Goal: Information Seeking & Learning: Find specific fact

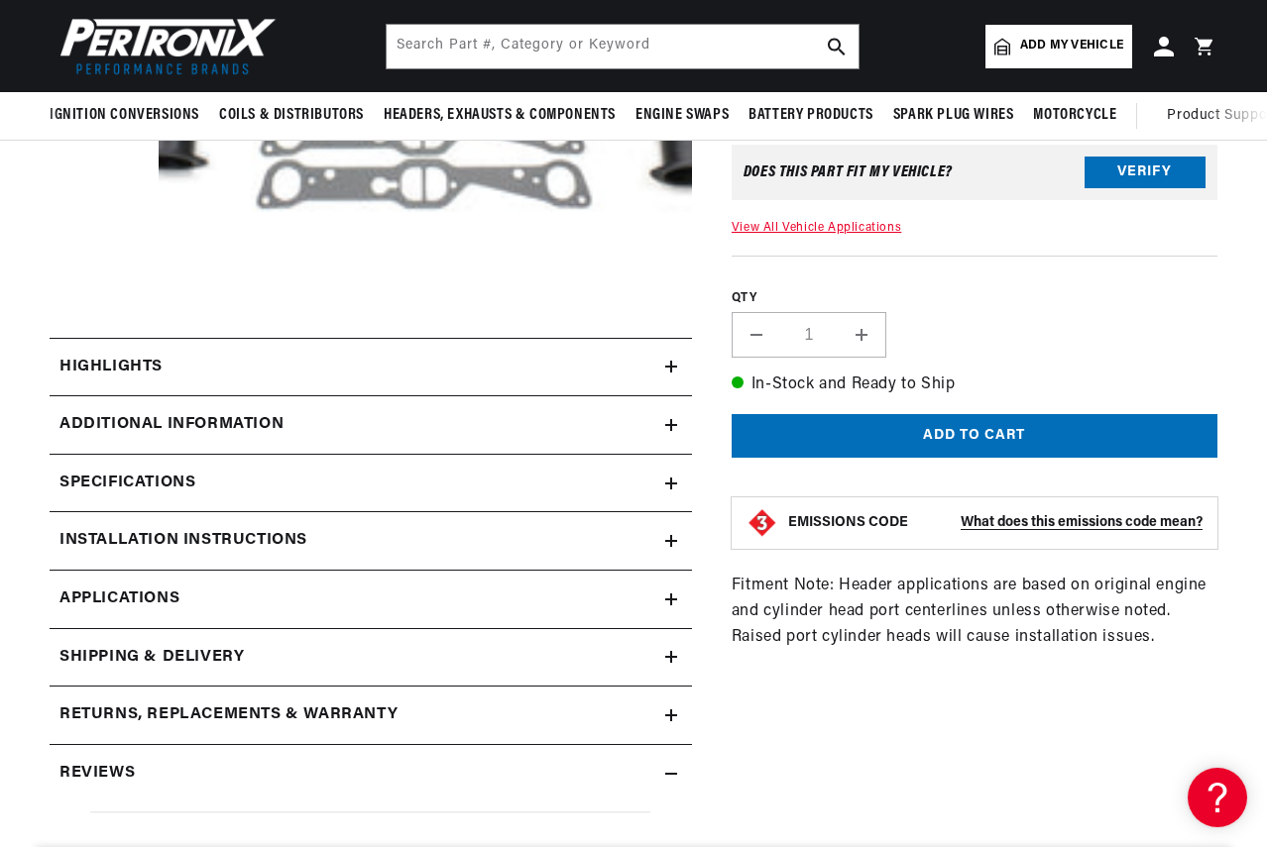
scroll to position [496, 0]
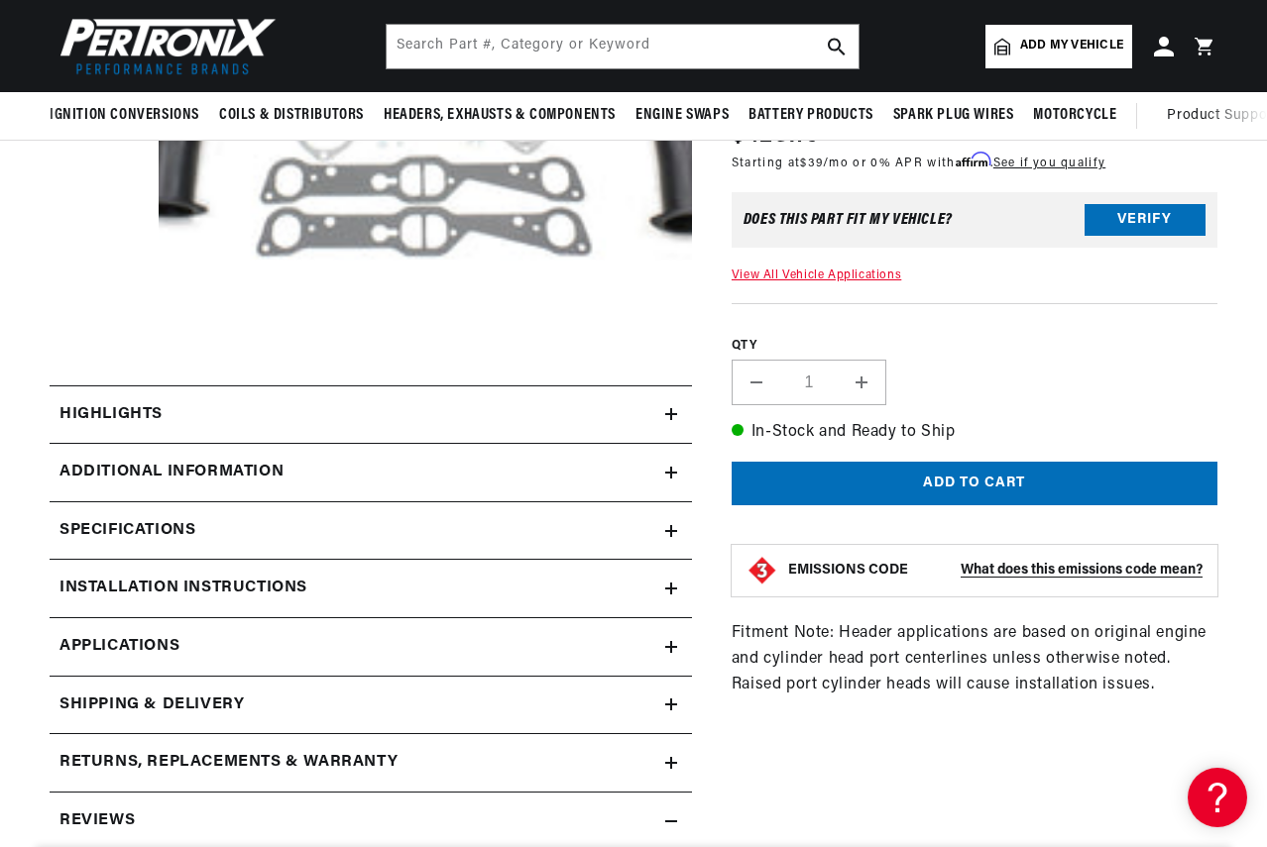
click at [670, 410] on icon at bounding box center [671, 414] width 12 height 12
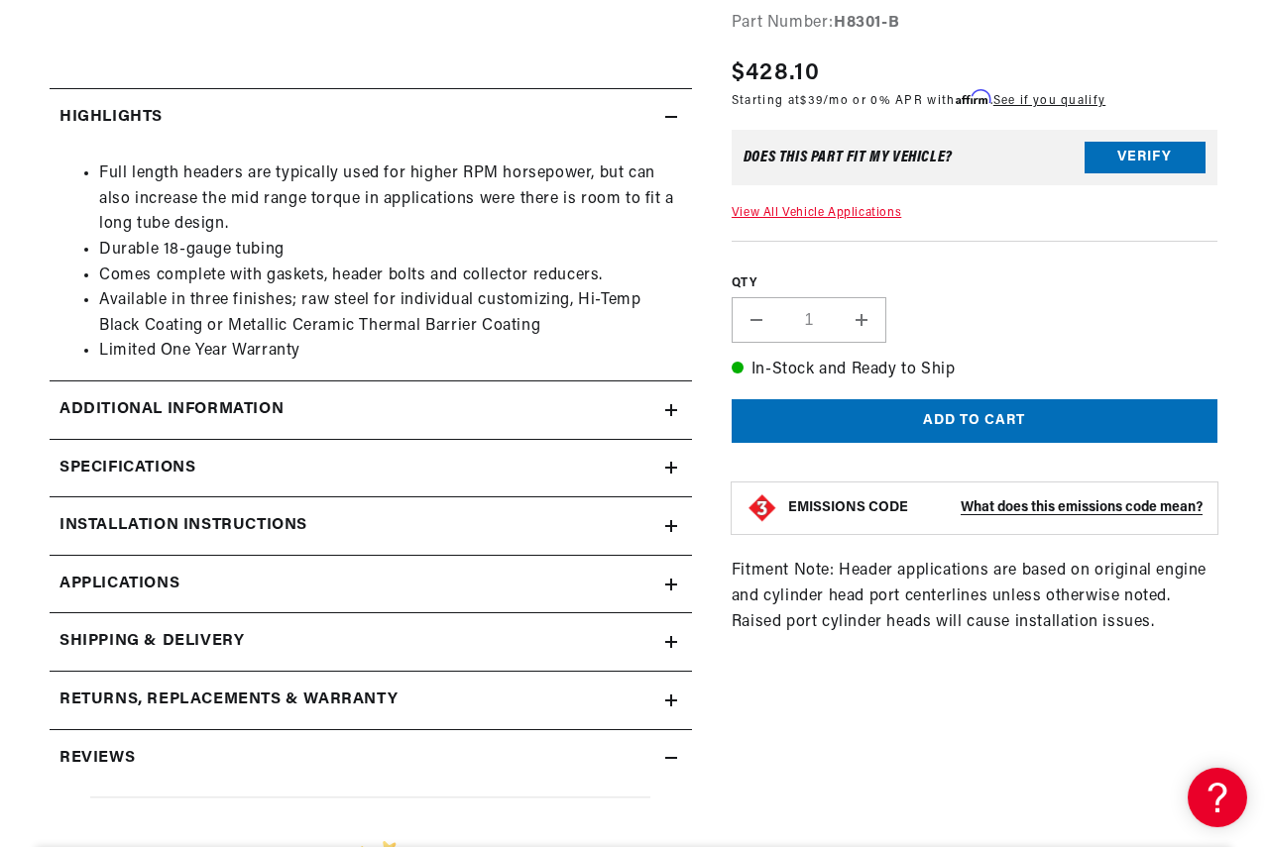
scroll to position [0, 0]
click at [654, 407] on div "Additional Information" at bounding box center [358, 410] width 616 height 26
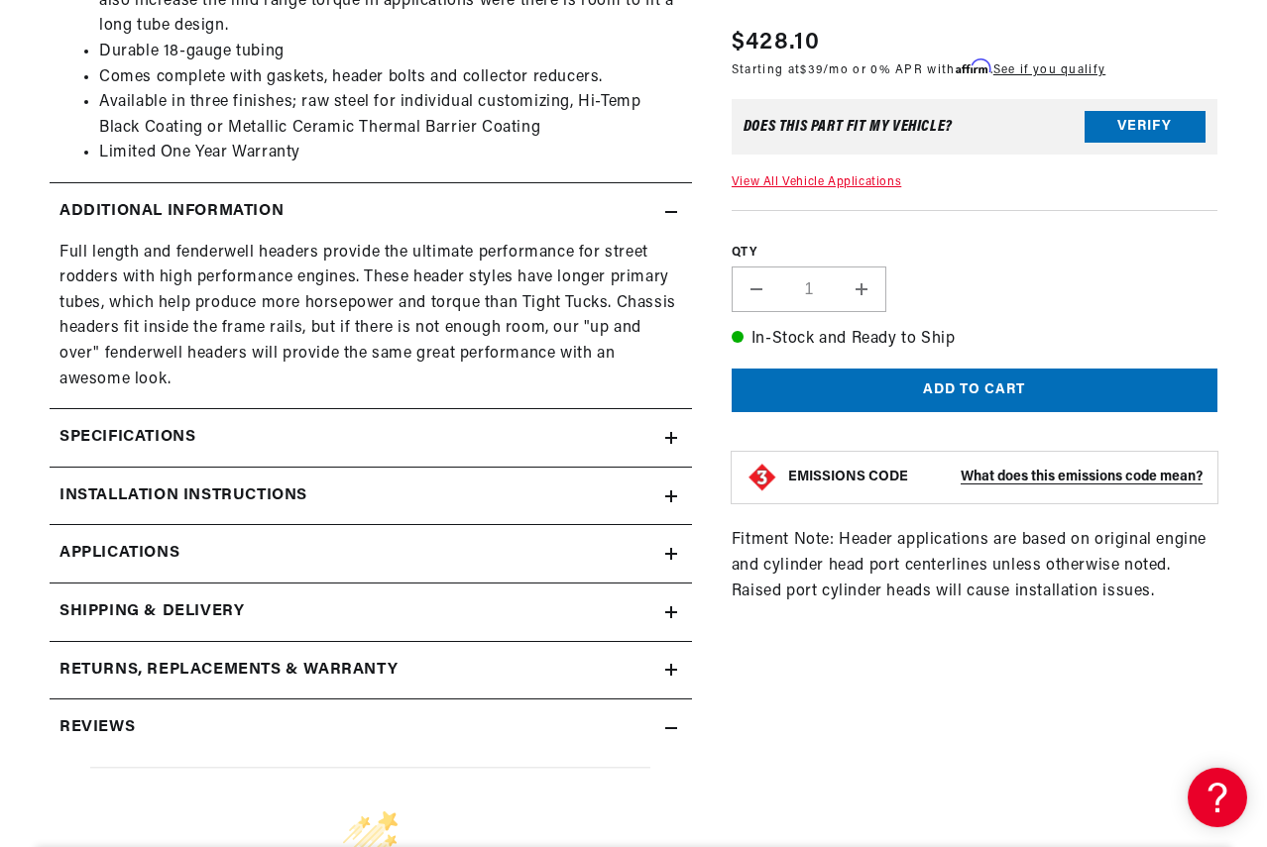
scroll to position [1090, 0]
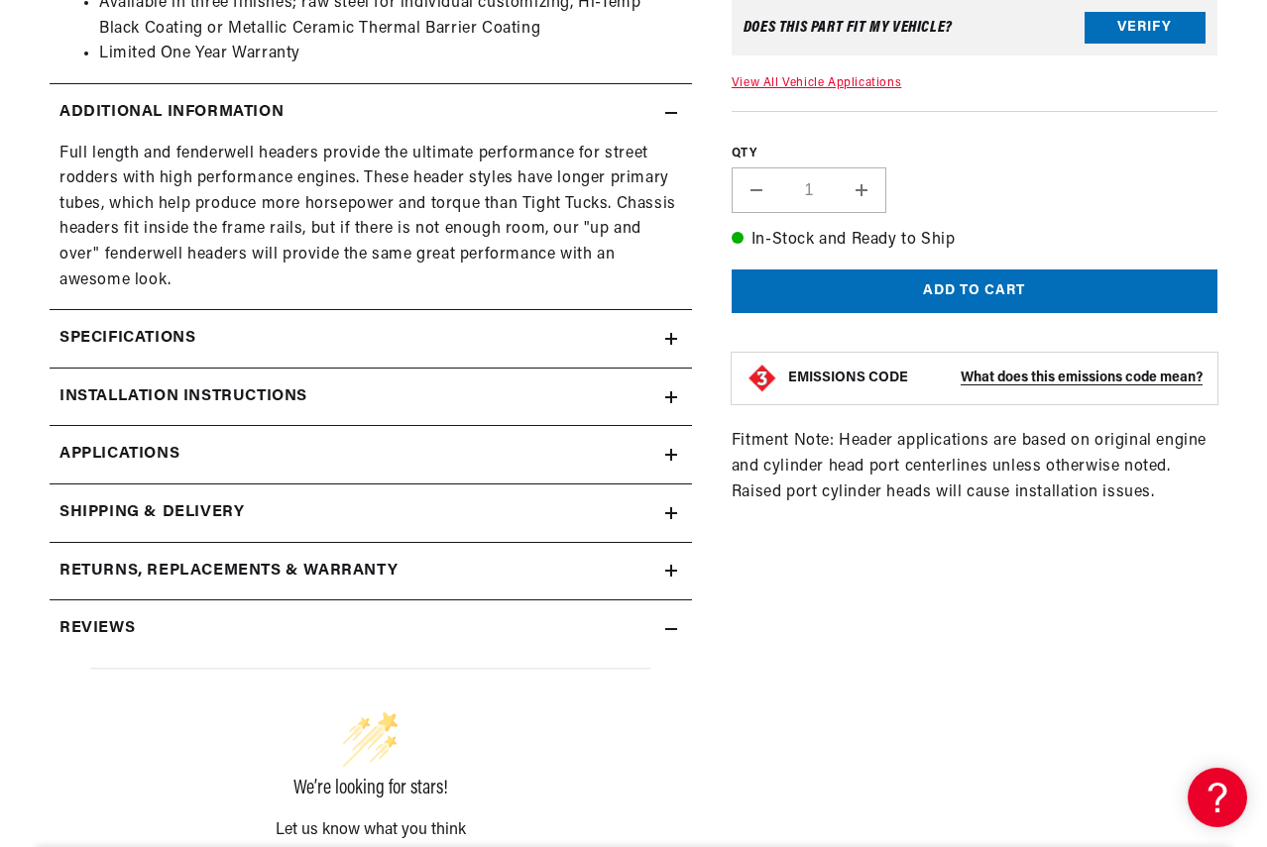
click at [674, 335] on icon at bounding box center [671, 339] width 12 height 12
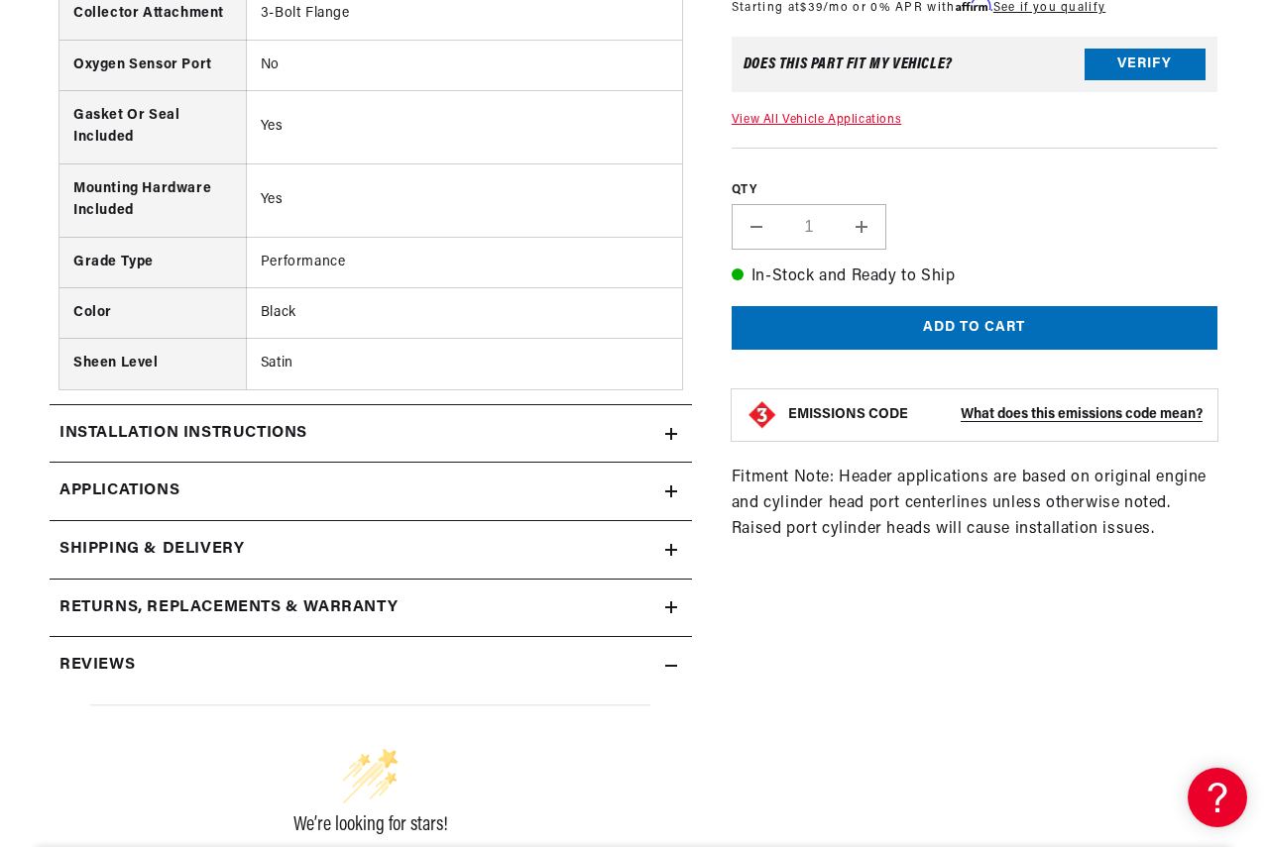
scroll to position [1883, 0]
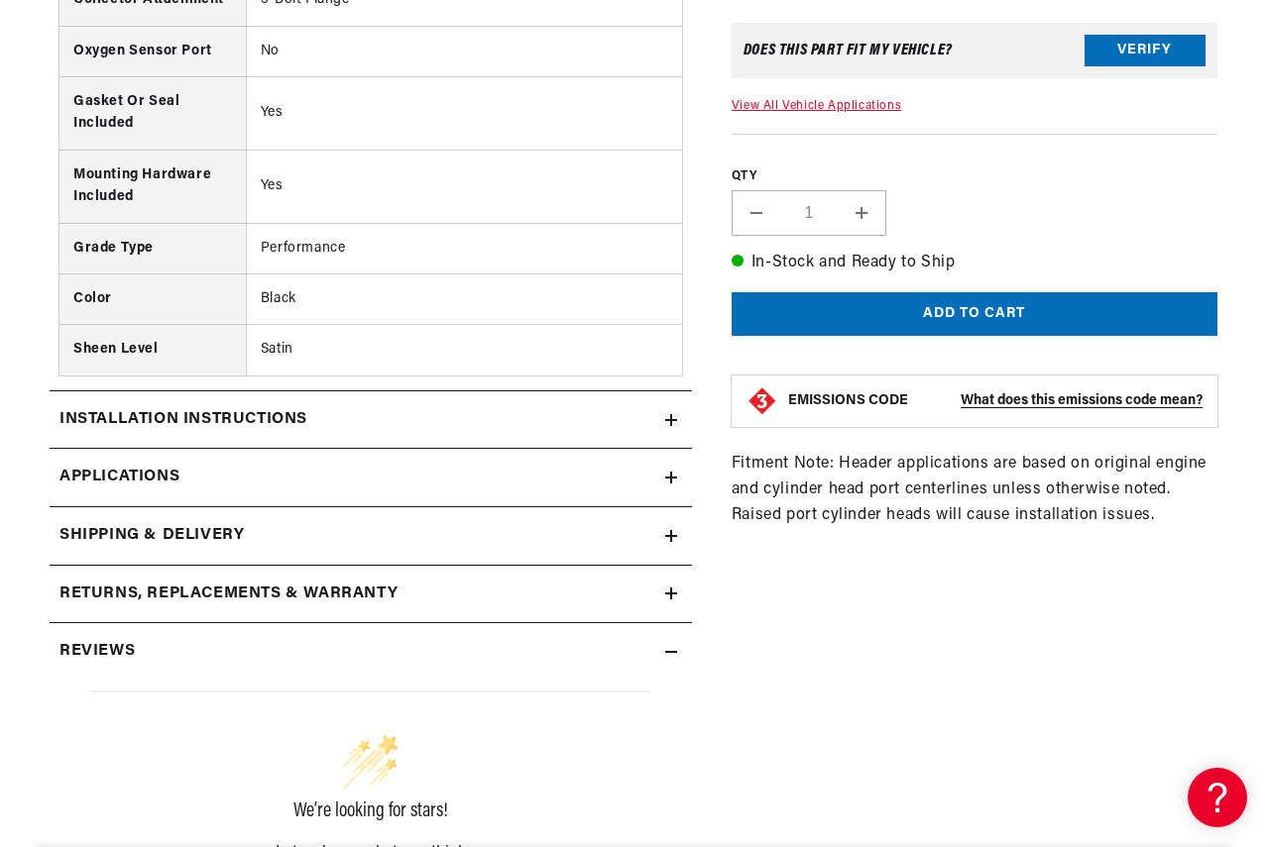
click at [675, 417] on icon at bounding box center [671, 420] width 12 height 12
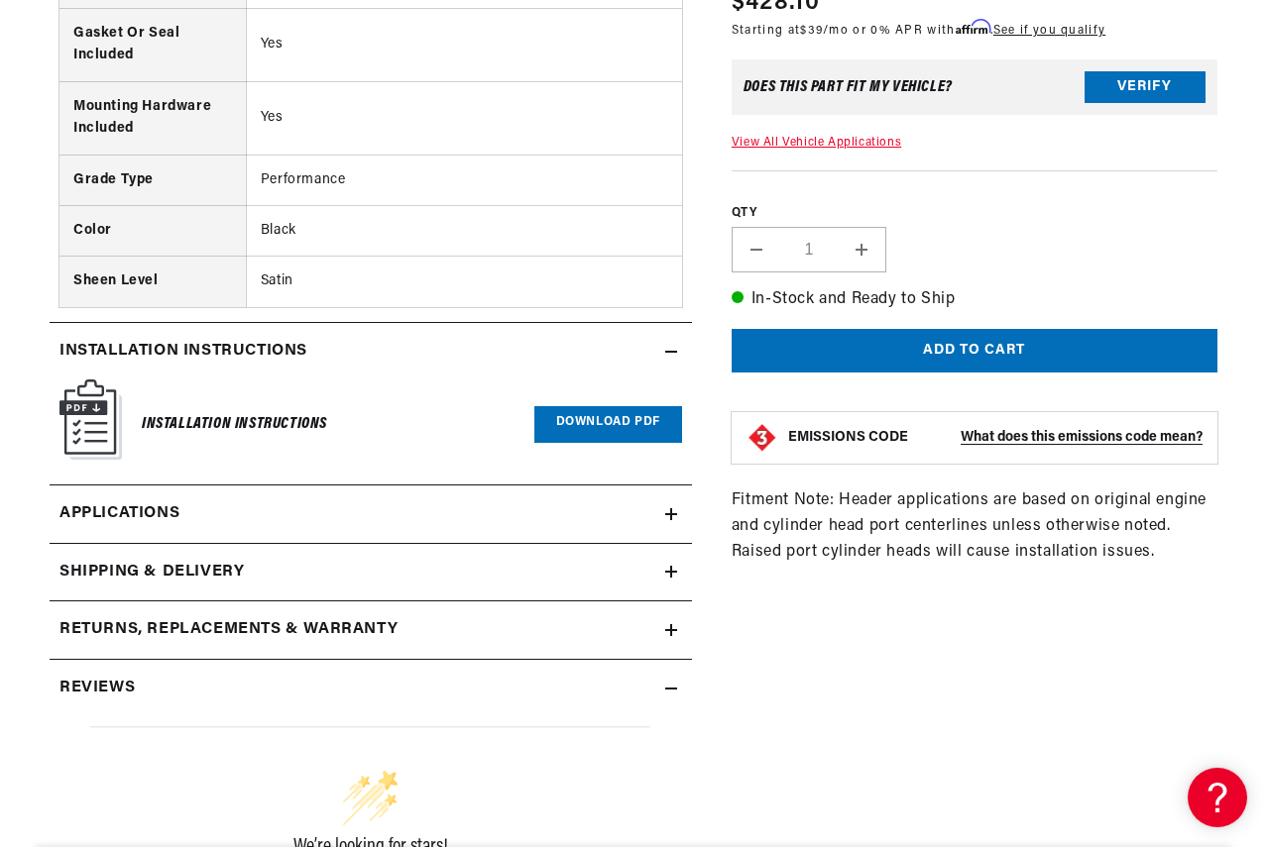
scroll to position [2181, 0]
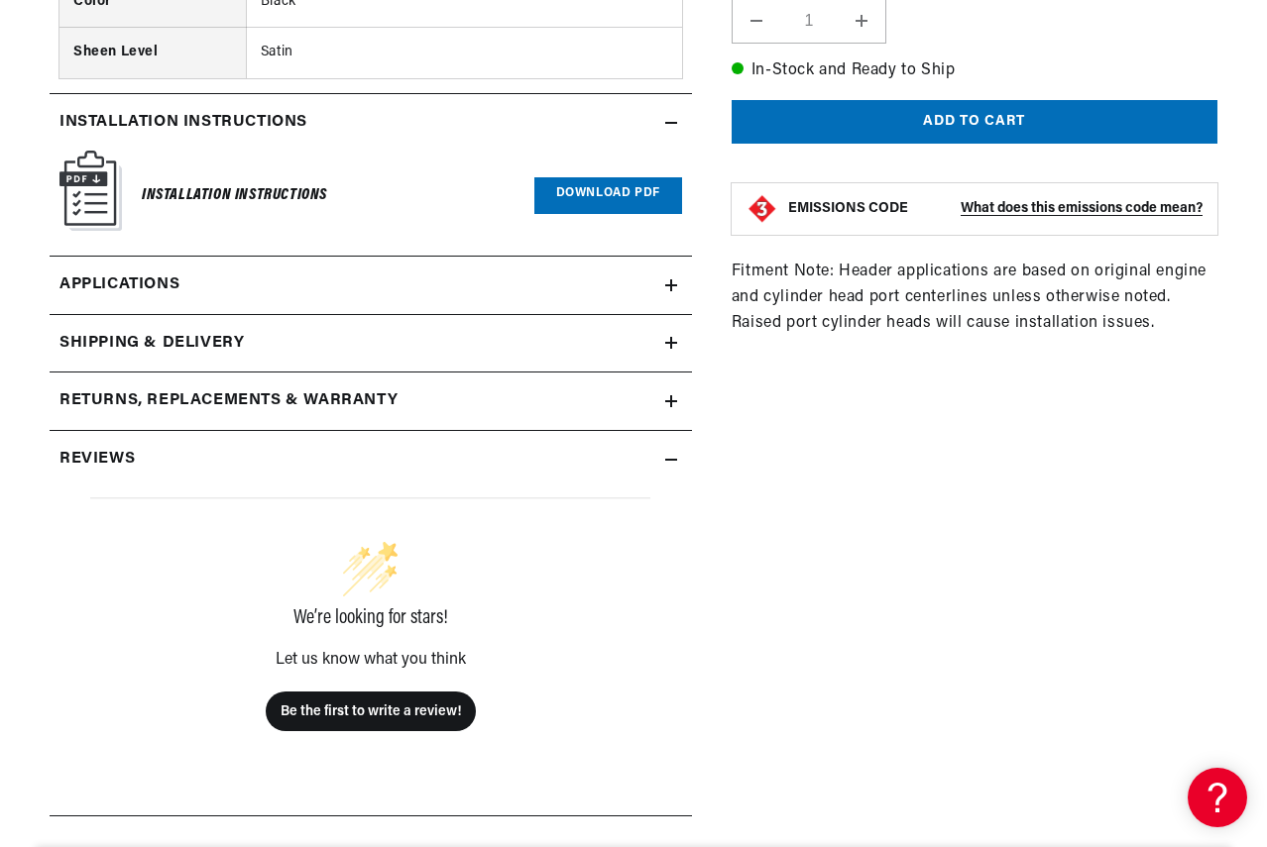
click at [655, 405] on div "Returns, Replacements & Warranty" at bounding box center [358, 402] width 616 height 26
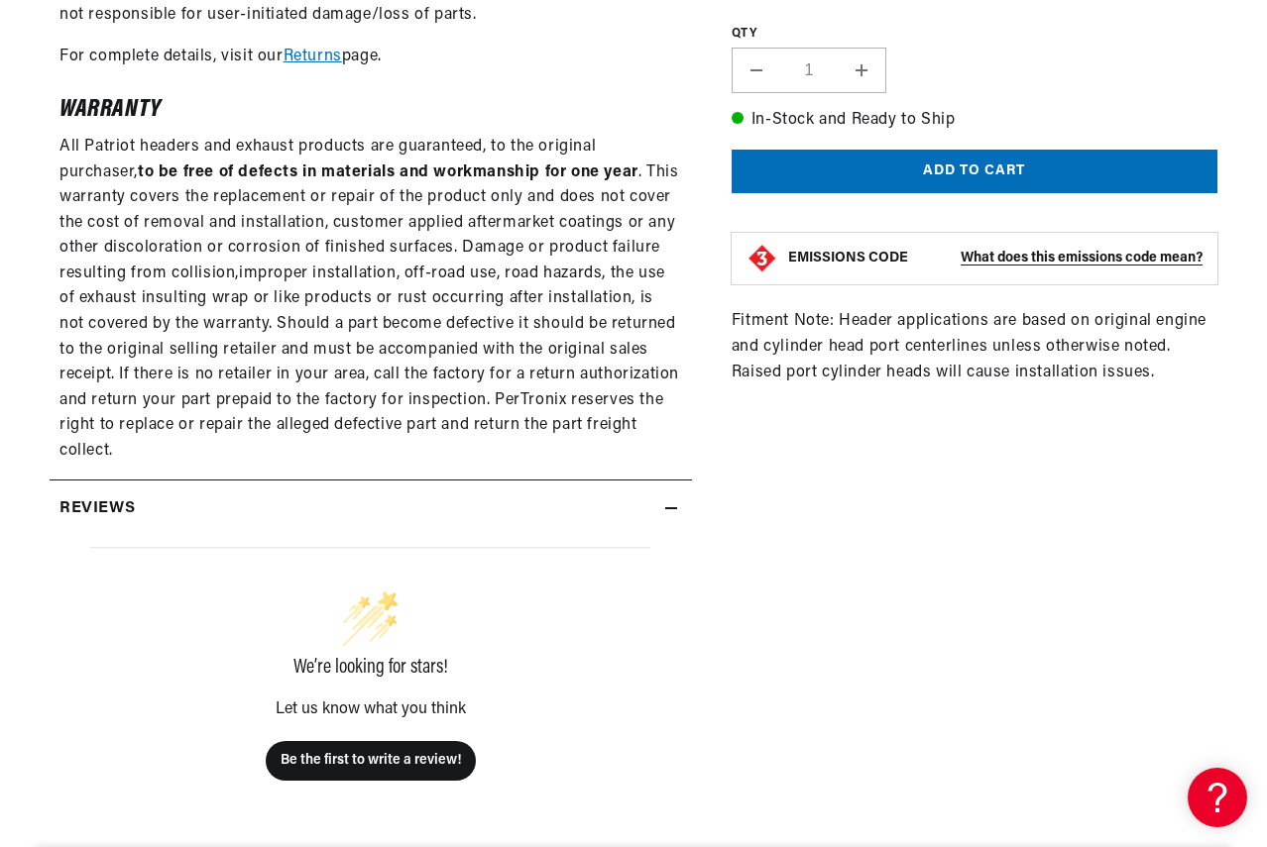
scroll to position [0, 0]
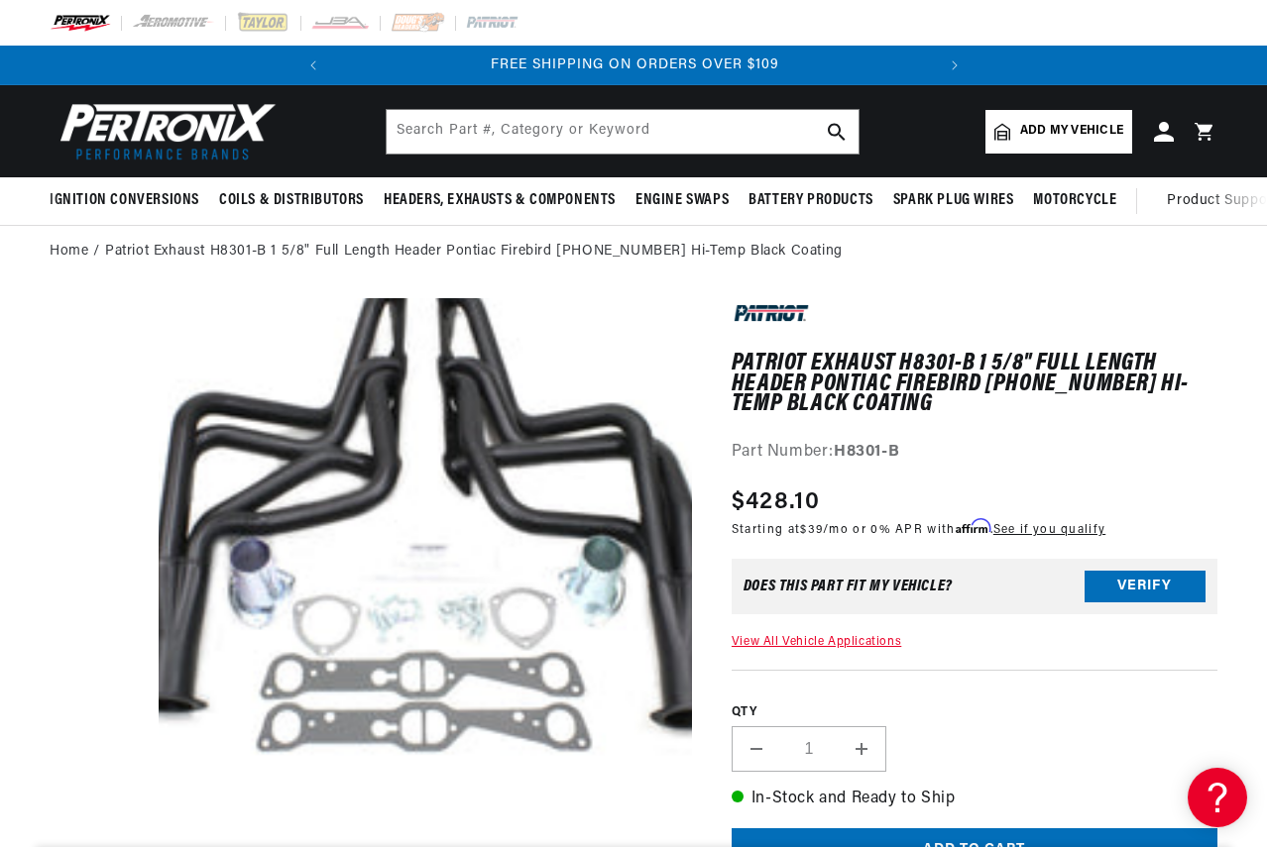
click at [105, 832] on button "Open media 1 in modal" at bounding box center [105, 832] width 0 height 0
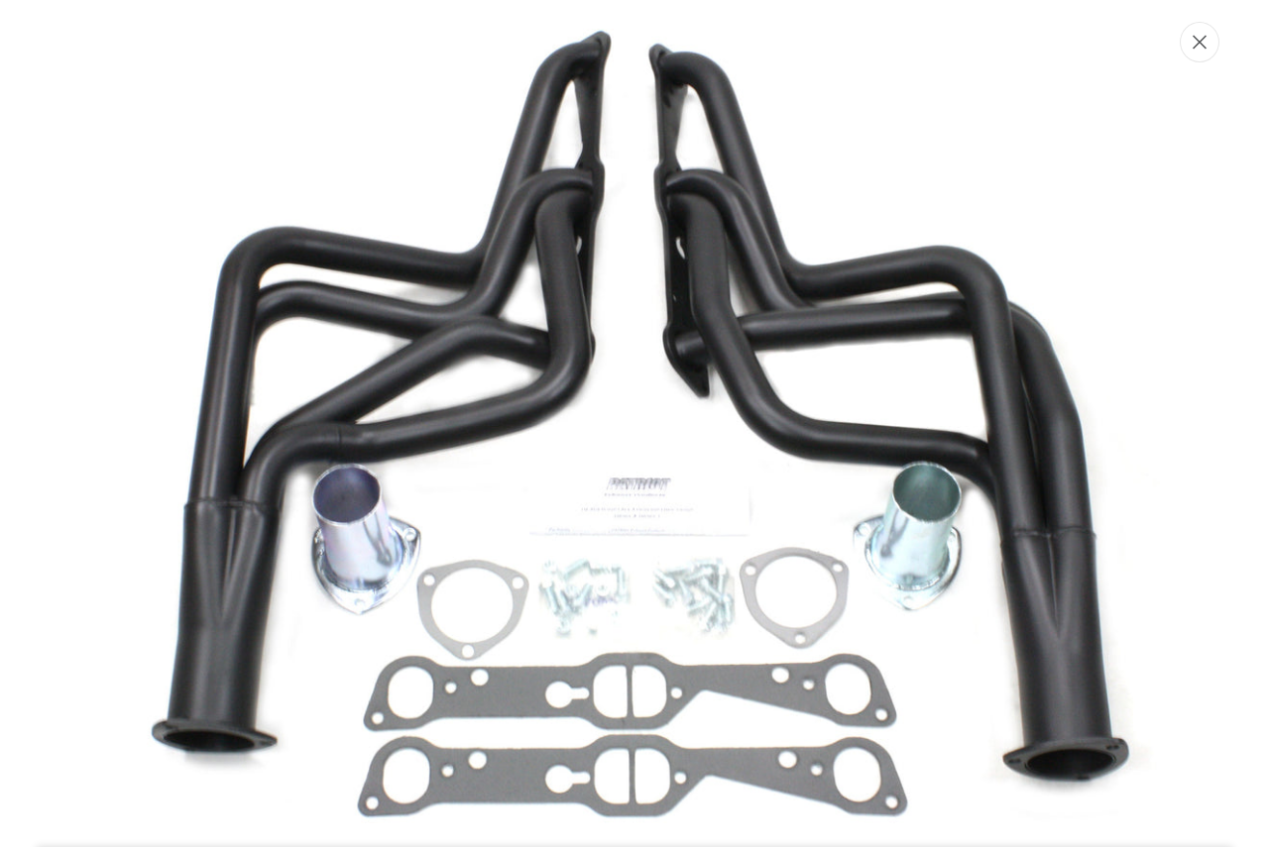
click at [1201, 50] on button "Close" at bounding box center [1200, 42] width 40 height 41
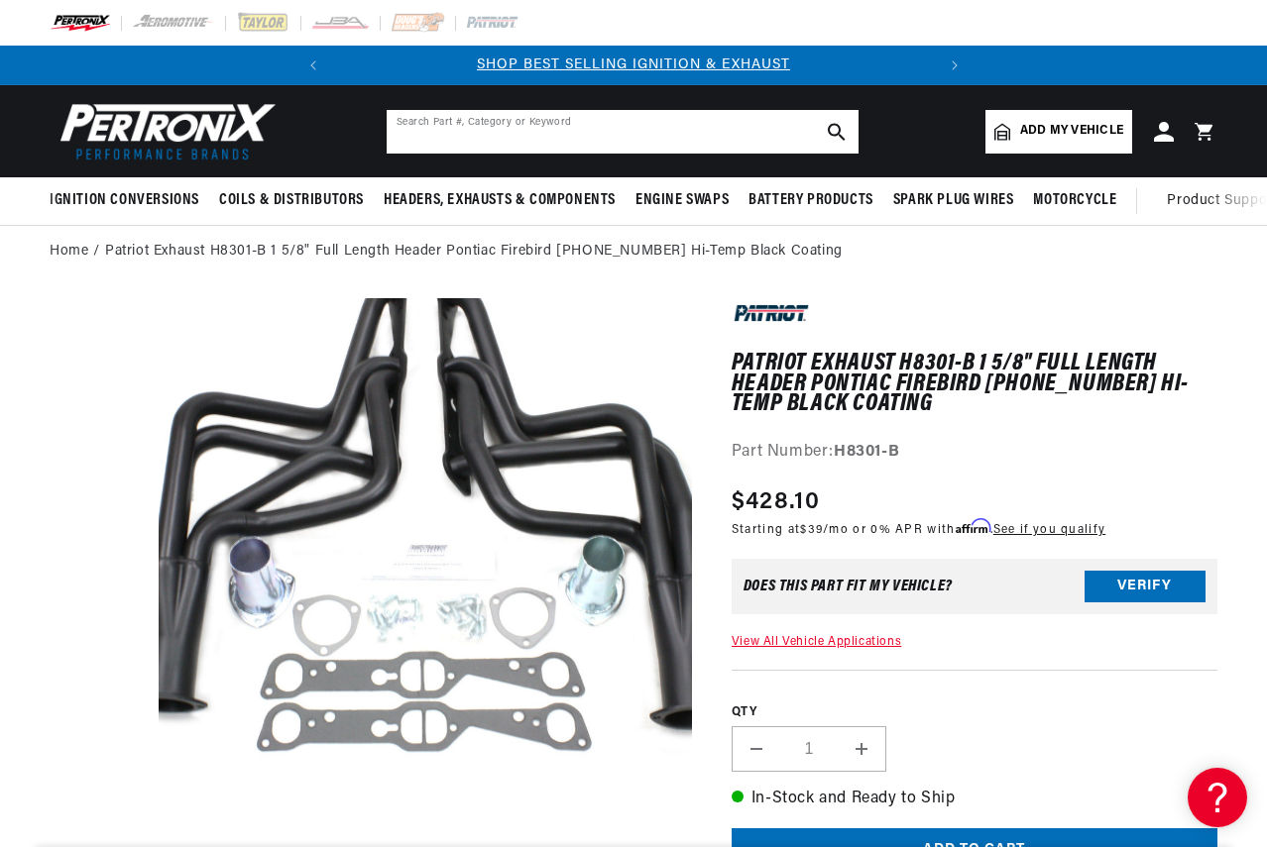
click at [549, 135] on input "text" at bounding box center [623, 132] width 472 height 44
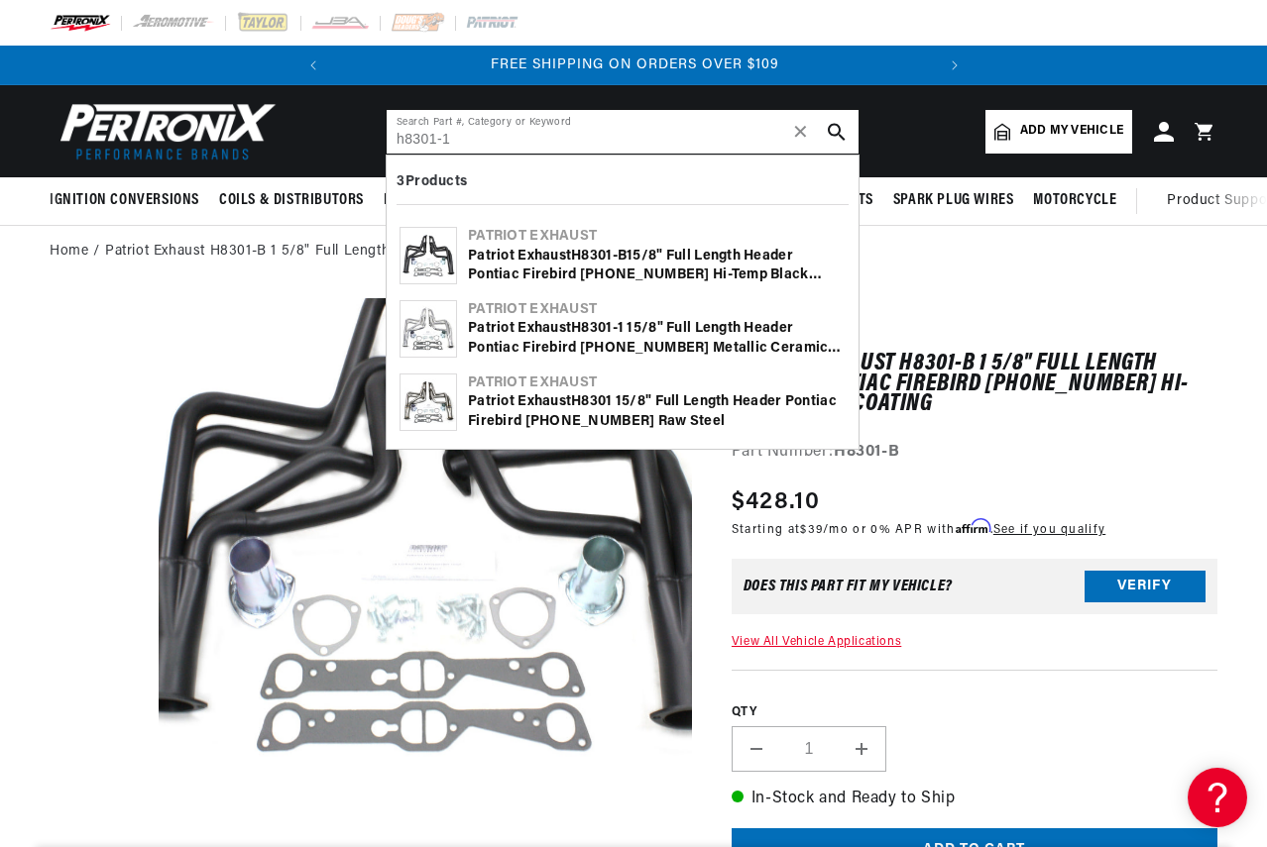
type input "h8301-1"
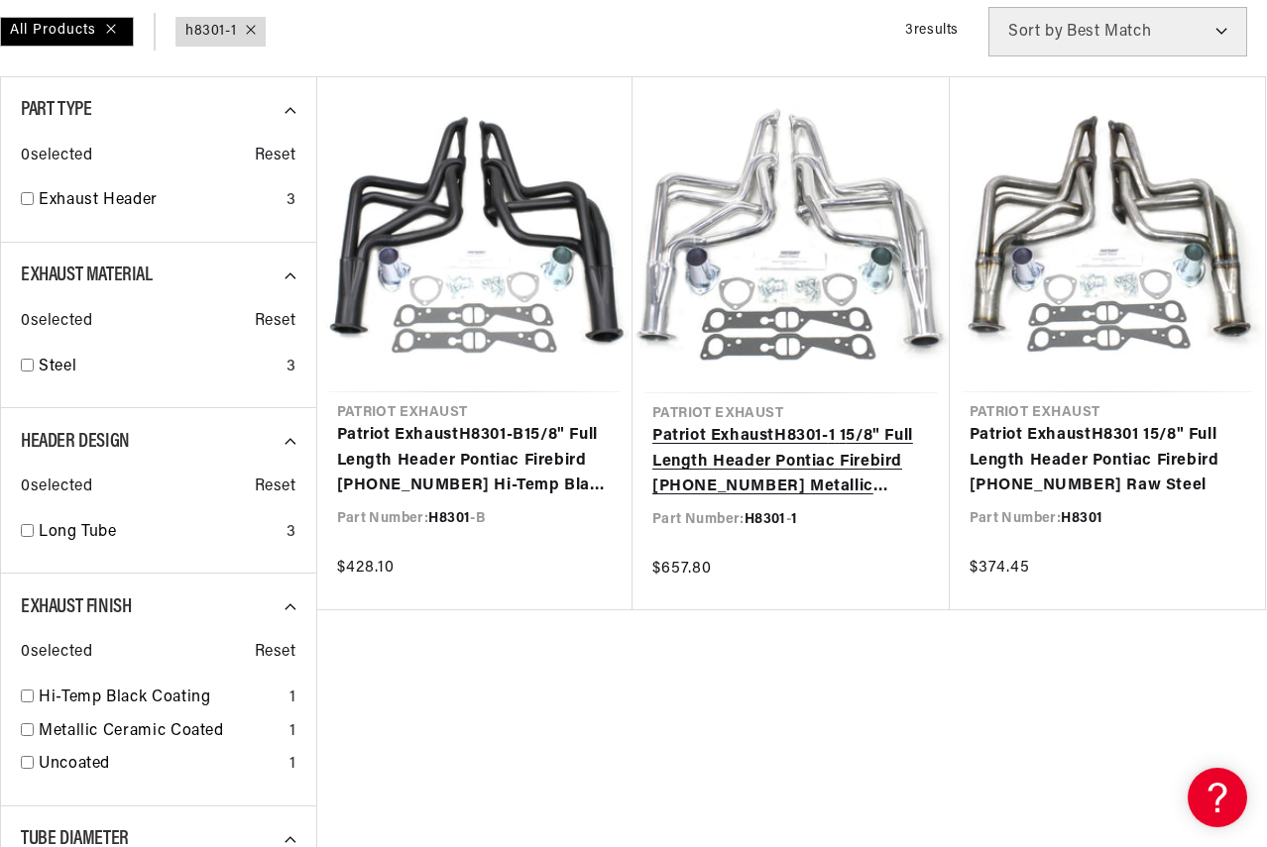
scroll to position [0, 601]
click at [742, 424] on link "Patriot Exhaust H8301 - 1 1 5/8" Full Length Header Pontiac Firebird 350-455 70…" at bounding box center [791, 462] width 278 height 76
